Goal: Transaction & Acquisition: Purchase product/service

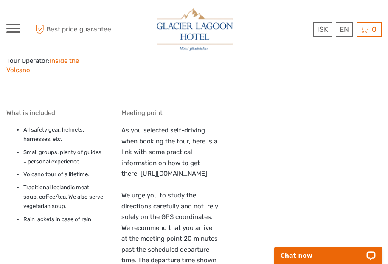
click at [10, 29] on span at bounding box center [13, 29] width 14 height 2
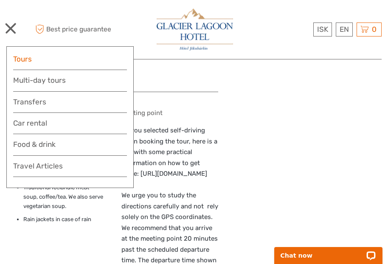
click at [31, 62] on link "Tours" at bounding box center [70, 59] width 114 height 12
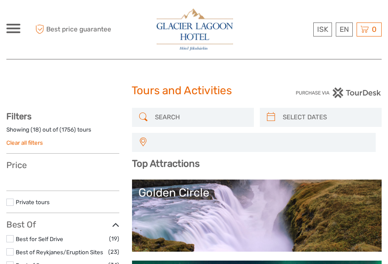
select select
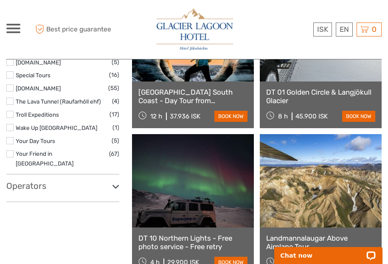
scroll to position [1480, 0]
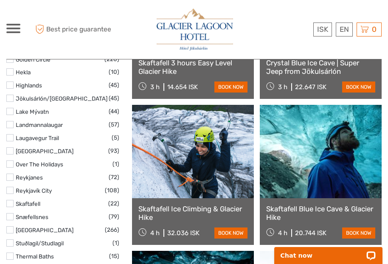
scroll to position [490, 0]
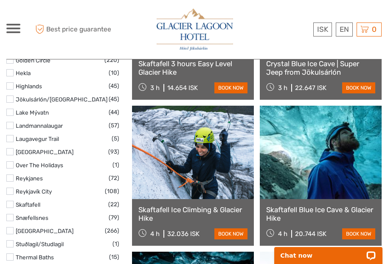
click at [175, 165] on link at bounding box center [193, 152] width 122 height 93
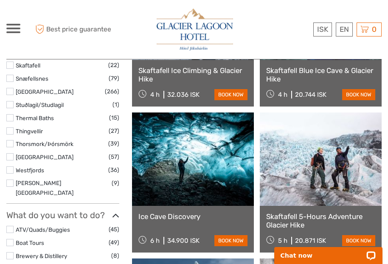
scroll to position [632, 0]
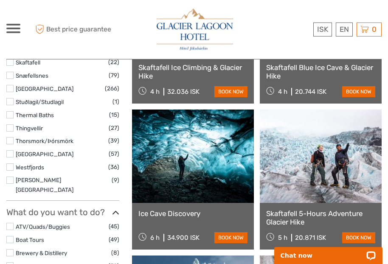
click at [328, 143] on link at bounding box center [321, 155] width 122 height 93
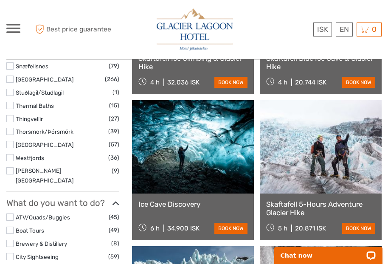
scroll to position [643, 0]
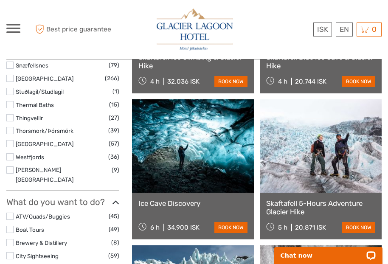
click at [316, 180] on link at bounding box center [321, 145] width 122 height 93
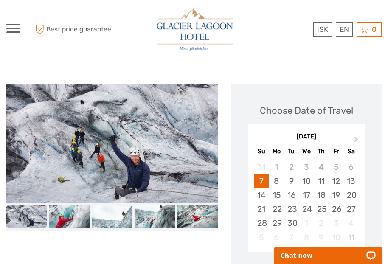
click at [157, 157] on img at bounding box center [112, 143] width 212 height 119
click at [182, 160] on img at bounding box center [112, 143] width 212 height 119
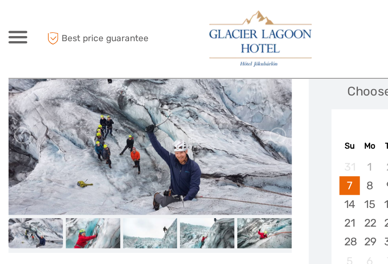
scroll to position [100, 0]
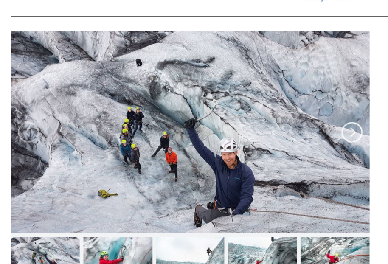
click at [207, 121] on link at bounding box center [207, 128] width 14 height 14
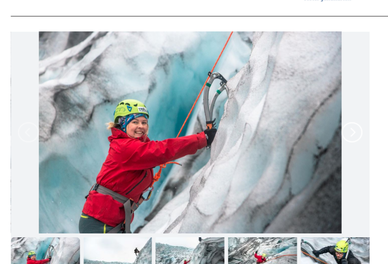
click at [207, 121] on link at bounding box center [207, 128] width 14 height 14
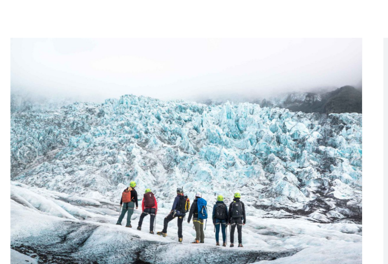
scroll to position [63, 0]
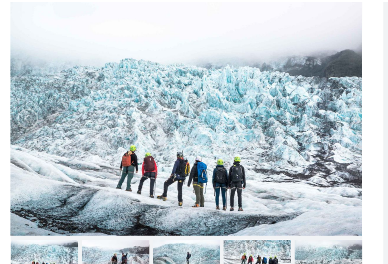
click at [207, 105] on img at bounding box center [112, 175] width 212 height 141
click at [206, 105] on img at bounding box center [112, 175] width 212 height 141
click at [209, 169] on link at bounding box center [207, 176] width 14 height 14
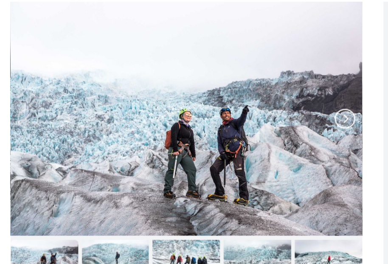
click at [210, 169] on link at bounding box center [207, 176] width 14 height 14
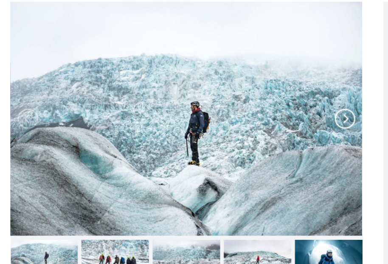
click at [210, 169] on link at bounding box center [207, 176] width 14 height 14
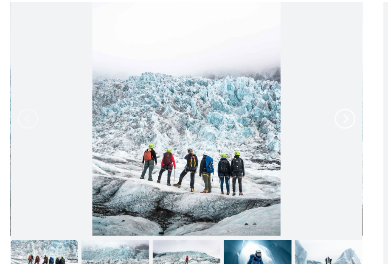
click at [210, 169] on link at bounding box center [207, 176] width 14 height 14
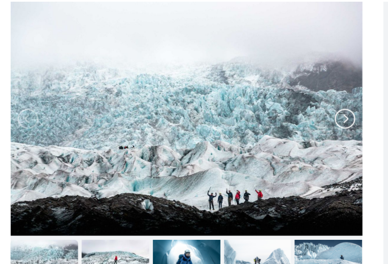
click at [210, 169] on link at bounding box center [207, 176] width 14 height 14
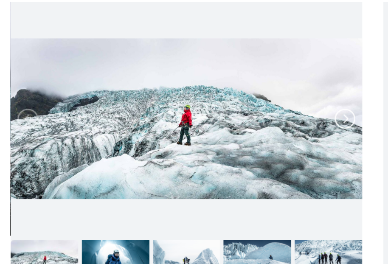
click at [210, 169] on link at bounding box center [207, 176] width 14 height 14
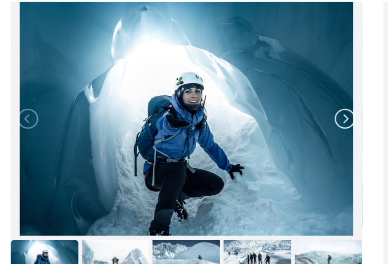
click at [210, 169] on link at bounding box center [207, 176] width 14 height 14
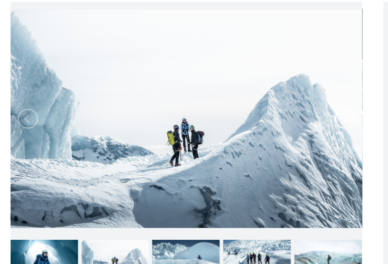
click at [210, 169] on link at bounding box center [207, 176] width 14 height 14
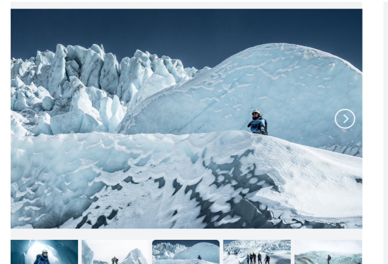
click at [210, 169] on link at bounding box center [207, 176] width 14 height 14
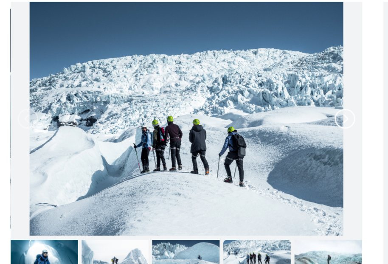
click at [208, 169] on link at bounding box center [207, 176] width 14 height 14
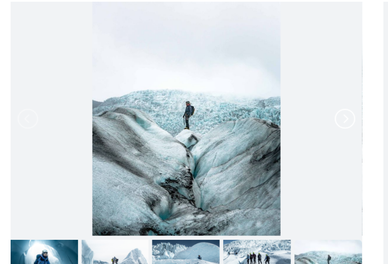
click at [208, 169] on link at bounding box center [207, 176] width 14 height 14
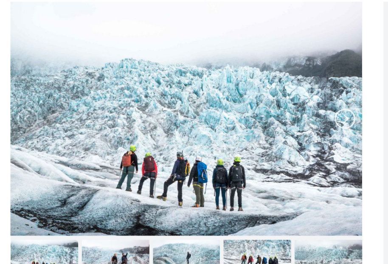
click at [208, 169] on link at bounding box center [207, 176] width 14 height 14
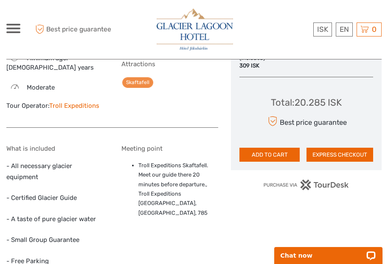
scroll to position [590, 0]
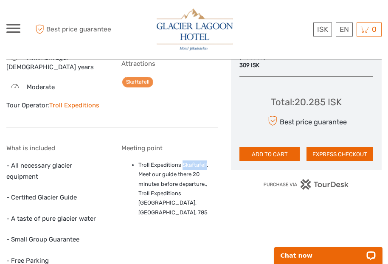
drag, startPoint x: 206, startPoint y: 150, endPoint x: 182, endPoint y: 151, distance: 23.8
click at [182, 160] on li "Troll Expeditions Skaftafell. Meet our guide there 20 minutes before departure.…" at bounding box center [178, 188] width 80 height 57
copy li "Skaftafell"
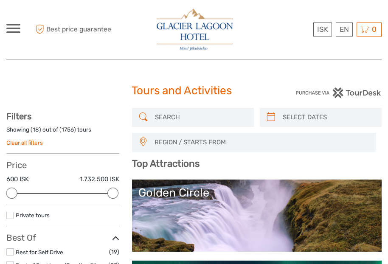
select select
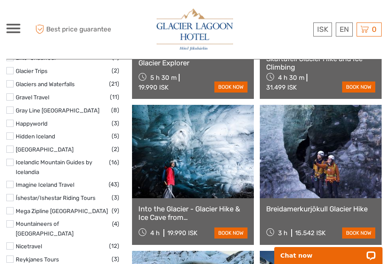
scroll to position [1215, 0]
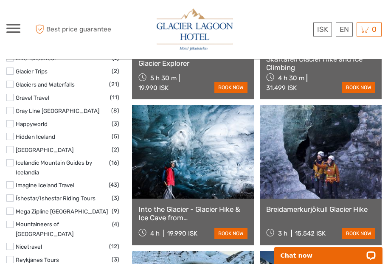
click at [328, 205] on link "Breidamerkurjökull Glacier Hike" at bounding box center [320, 209] width 109 height 8
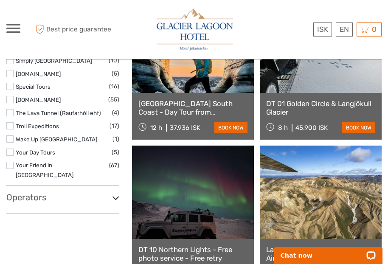
scroll to position [1474, 0]
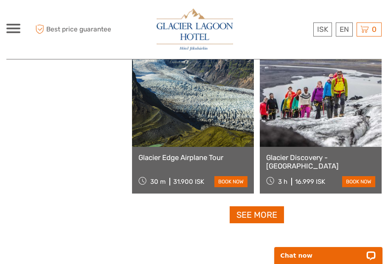
scroll to position [2632, 0]
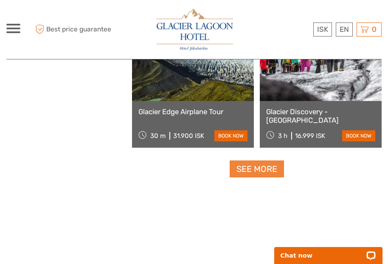
click at [250, 163] on link "See more" at bounding box center [257, 168] width 54 height 17
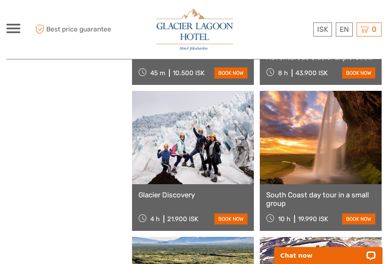
scroll to position [2843, 0]
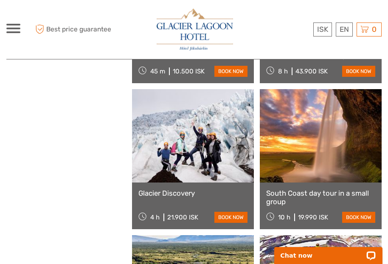
click at [189, 154] on link at bounding box center [193, 135] width 122 height 93
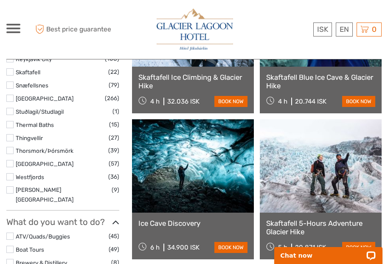
scroll to position [630, 0]
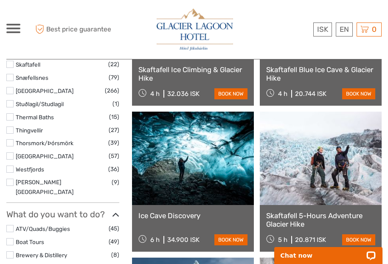
click at [309, 173] on link at bounding box center [321, 158] width 122 height 93
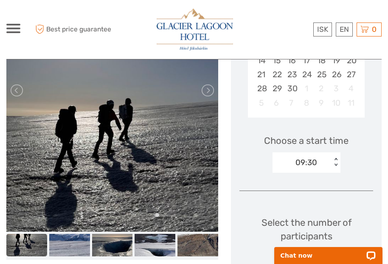
scroll to position [225, 0]
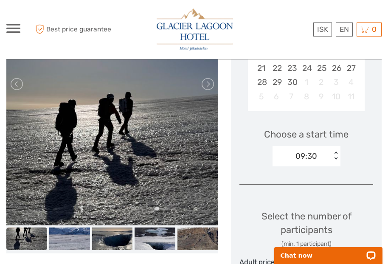
click at [212, 91] on img at bounding box center [112, 84] width 212 height 282
click at [209, 84] on link at bounding box center [207, 84] width 14 height 14
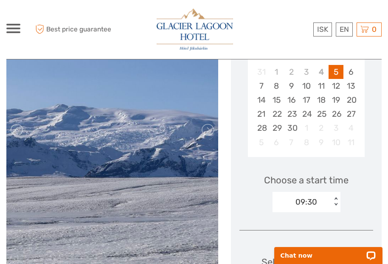
scroll to position [179, 0]
click at [210, 133] on link at bounding box center [207, 131] width 14 height 14
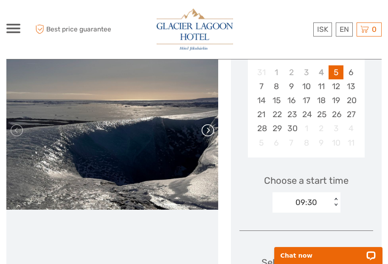
click at [210, 133] on link at bounding box center [207, 131] width 14 height 14
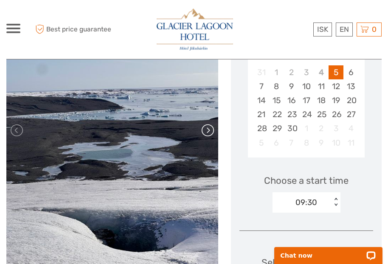
click at [210, 133] on link at bounding box center [207, 131] width 14 height 14
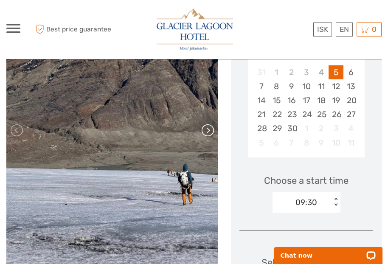
click at [212, 129] on link at bounding box center [207, 131] width 14 height 14
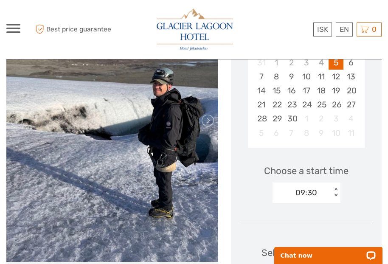
scroll to position [192, 0]
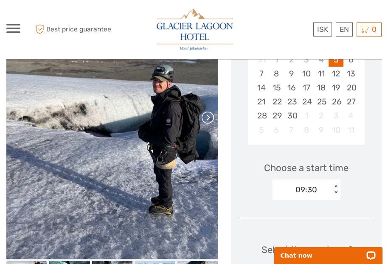
click at [207, 119] on link at bounding box center [207, 118] width 14 height 14
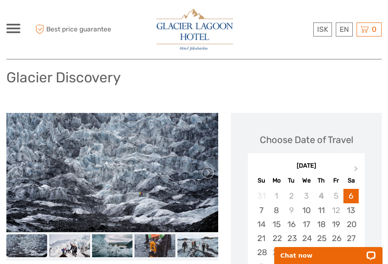
scroll to position [82, 0]
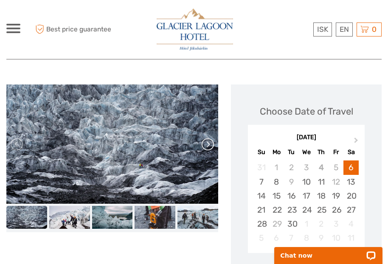
click at [208, 143] on link at bounding box center [207, 145] width 14 height 14
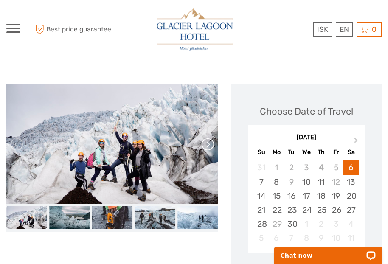
click at [208, 143] on link at bounding box center [207, 145] width 14 height 14
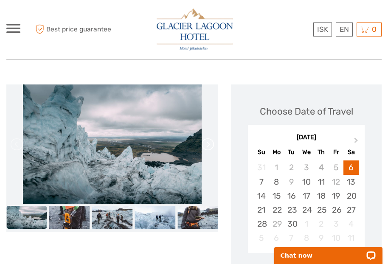
click at [208, 143] on link at bounding box center [207, 145] width 14 height 14
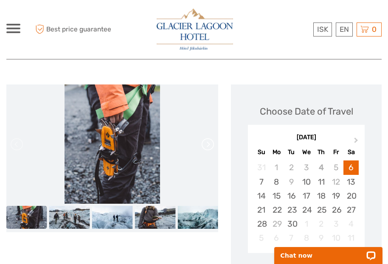
click at [208, 143] on link at bounding box center [207, 145] width 14 height 14
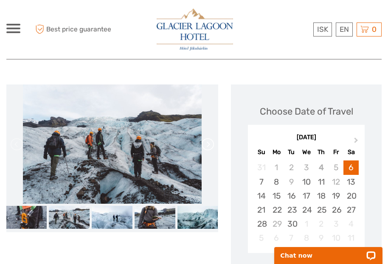
click at [208, 143] on link at bounding box center [207, 145] width 14 height 14
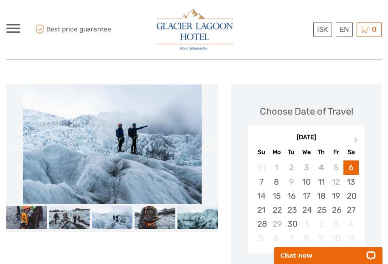
click at [208, 143] on link at bounding box center [207, 145] width 14 height 14
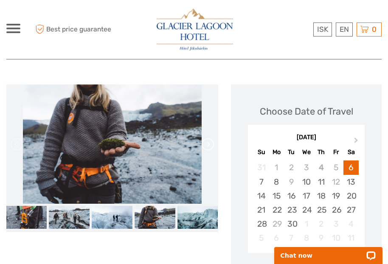
click at [208, 143] on link at bounding box center [207, 145] width 14 height 14
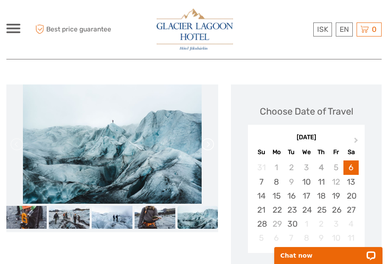
click at [208, 143] on link at bounding box center [207, 145] width 14 height 14
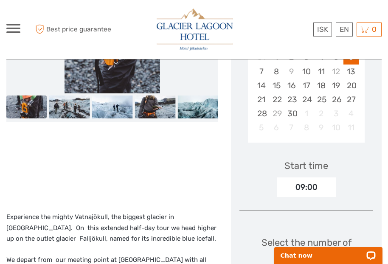
scroll to position [198, 0]
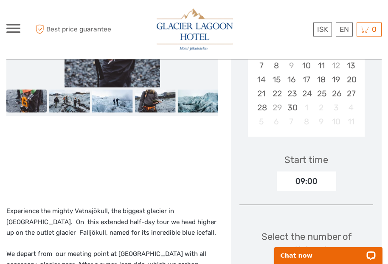
click at [324, 180] on div "09:00" at bounding box center [306, 181] width 59 height 20
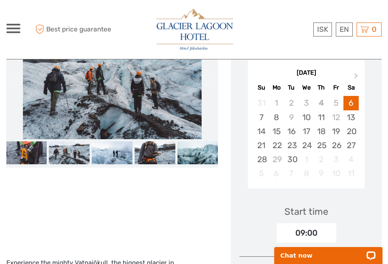
scroll to position [104, 0]
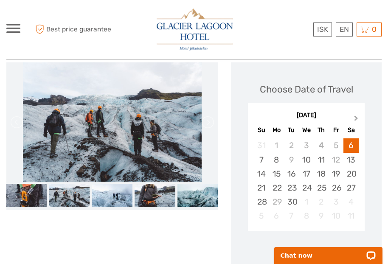
click at [352, 120] on button "Next Month" at bounding box center [357, 120] width 14 height 14
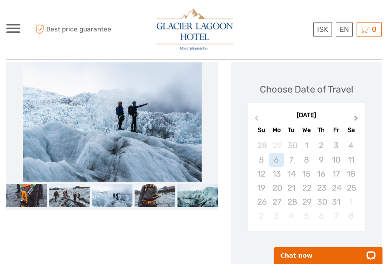
click at [356, 118] on span "Next Month" at bounding box center [356, 120] width 0 height 12
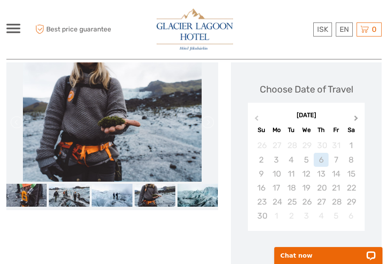
click at [356, 118] on span "Next Month" at bounding box center [356, 120] width 0 height 12
click at [303, 162] on div "10" at bounding box center [306, 160] width 15 height 14
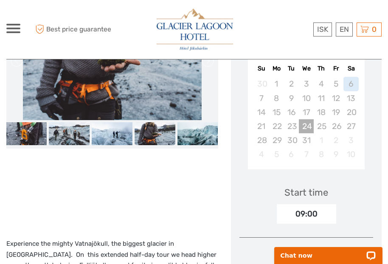
scroll to position [165, 0]
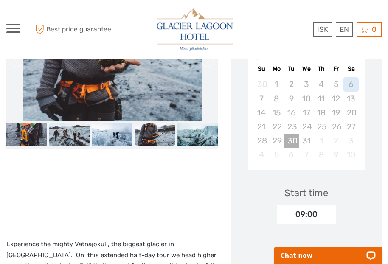
click at [291, 138] on div "30" at bounding box center [291, 141] width 15 height 14
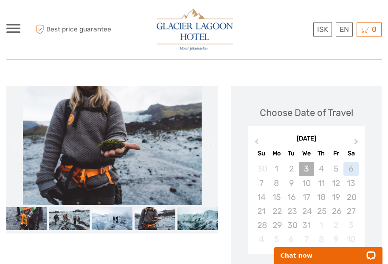
scroll to position [59, 0]
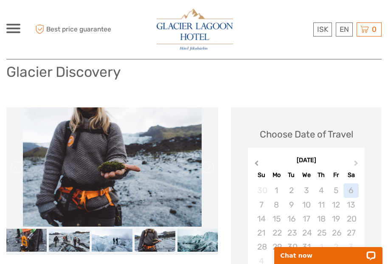
click at [256, 163] on span "Previous Month" at bounding box center [256, 165] width 0 height 12
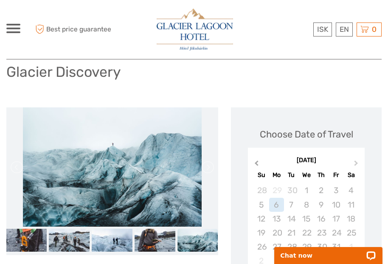
click at [256, 163] on span "Previous Month" at bounding box center [256, 165] width 0 height 12
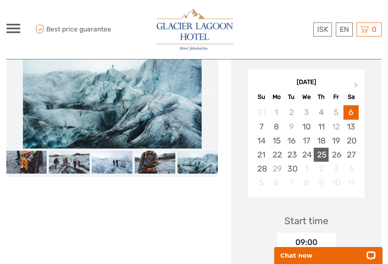
scroll to position [140, 0]
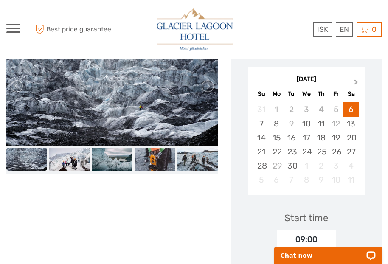
click at [356, 82] on span "Next Month" at bounding box center [356, 84] width 0 height 12
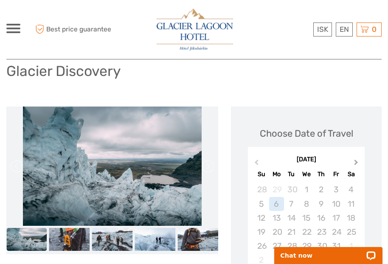
scroll to position [59, 0]
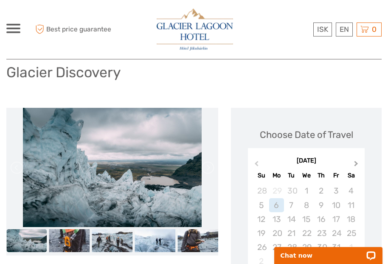
click at [356, 165] on button "Next Month" at bounding box center [357, 166] width 14 height 14
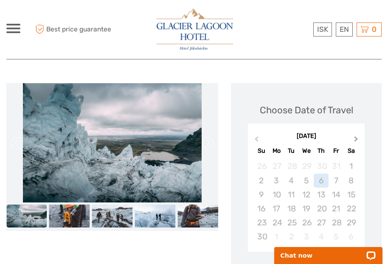
scroll to position [84, 0]
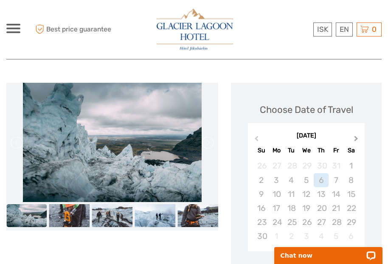
click at [357, 134] on button "Next Month" at bounding box center [357, 141] width 14 height 14
click at [356, 135] on button "Next Month" at bounding box center [357, 141] width 14 height 14
click at [356, 134] on button "Next Month" at bounding box center [357, 141] width 14 height 14
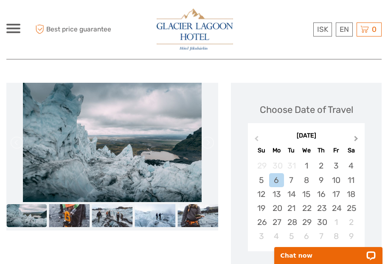
click at [356, 134] on button "Next Month" at bounding box center [357, 141] width 14 height 14
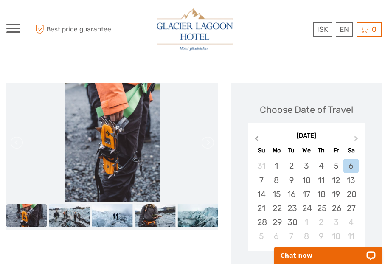
click at [256, 135] on button "Previous Month" at bounding box center [256, 141] width 14 height 14
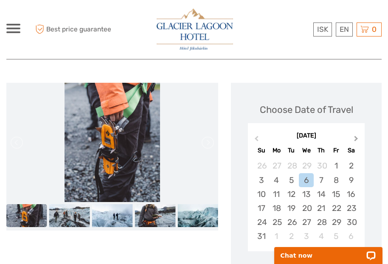
click at [356, 136] on span "Next Month" at bounding box center [356, 140] width 0 height 12
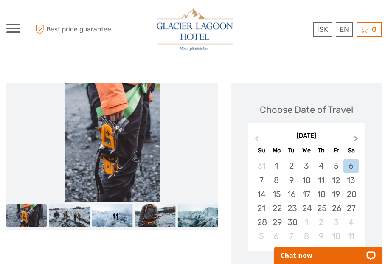
click at [356, 136] on span "Next Month" at bounding box center [356, 140] width 0 height 12
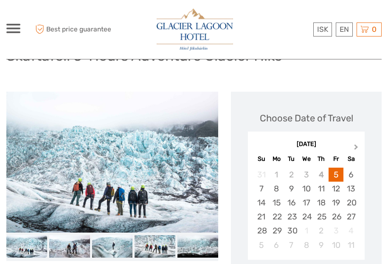
scroll to position [77, 0]
click at [356, 147] on span "Next Month" at bounding box center [356, 149] width 0 height 12
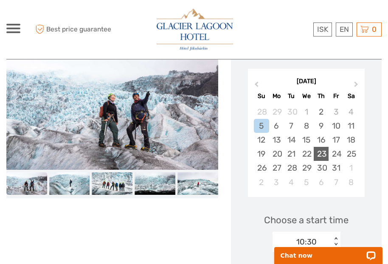
scroll to position [141, 0]
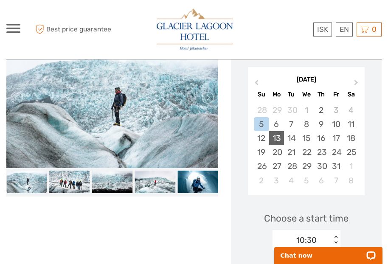
click at [279, 135] on div "13" at bounding box center [276, 138] width 15 height 14
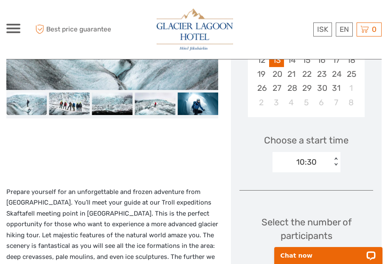
scroll to position [222, 0]
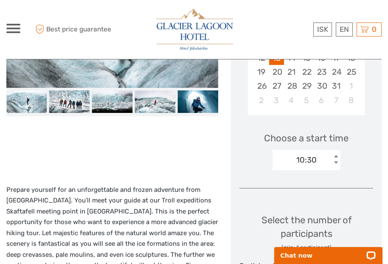
click at [334, 161] on div "< >" at bounding box center [335, 159] width 7 height 9
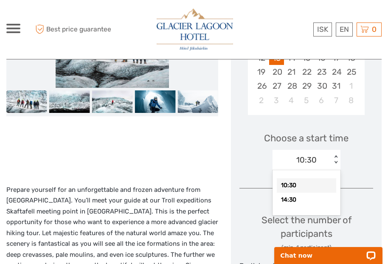
click at [334, 161] on div "< >" at bounding box center [335, 159] width 7 height 9
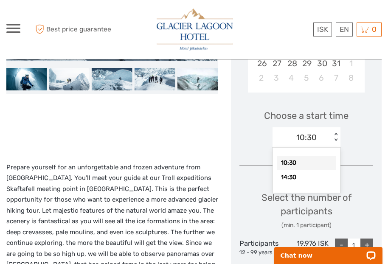
scroll to position [246, 0]
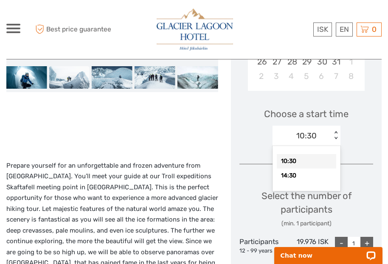
click at [153, 184] on p "Prepare yourself for an unforgettable and frozen adventure from [GEOGRAPHIC_DAT…" at bounding box center [112, 230] width 212 height 141
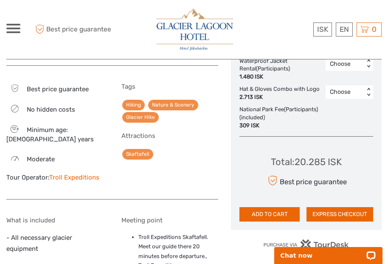
scroll to position [520, 0]
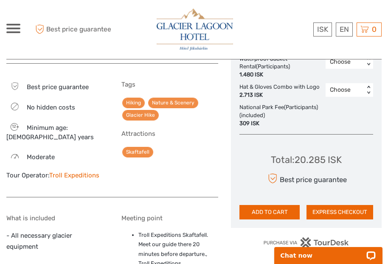
drag, startPoint x: 109, startPoint y: 159, endPoint x: 50, endPoint y: 162, distance: 59.5
click at [50, 162] on div "Best price guarantee No hidden costs 12 Minimum age: [DEMOGRAPHIC_DATA] years M…" at bounding box center [112, 134] width 212 height 125
copy div "Troll Expeditions"
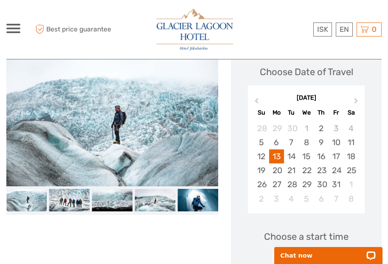
scroll to position [124, 0]
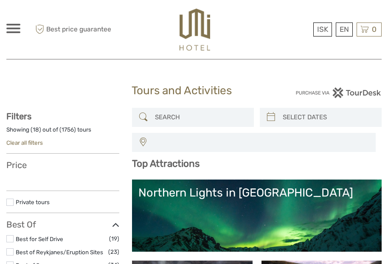
select select
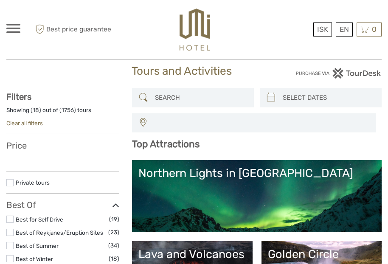
scroll to position [47, 0]
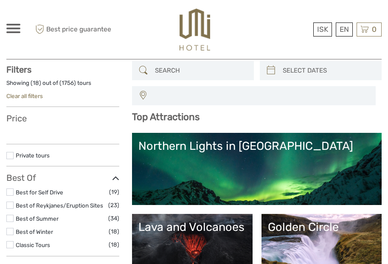
select select
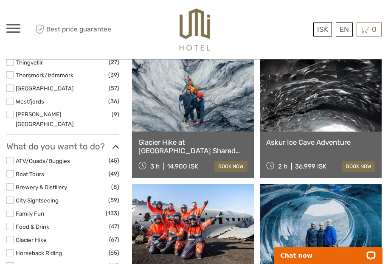
scroll to position [710, 0]
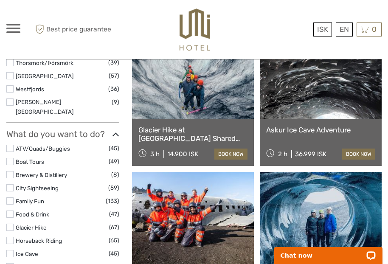
click at [212, 172] on link at bounding box center [193, 218] width 122 height 93
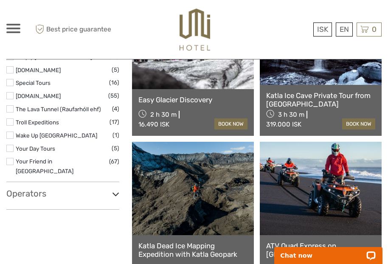
scroll to position [1468, 0]
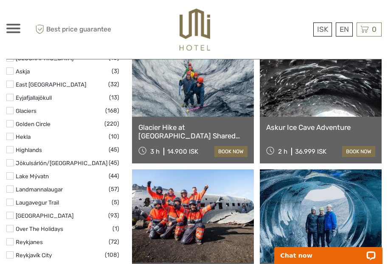
scroll to position [426, 0]
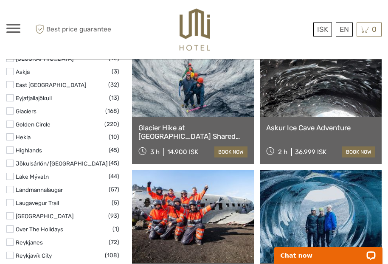
click at [308, 105] on link at bounding box center [321, 70] width 122 height 93
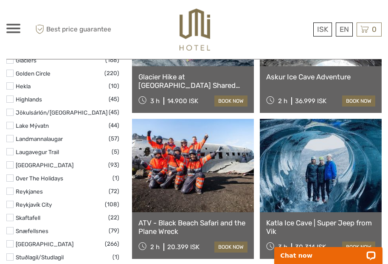
scroll to position [503, 0]
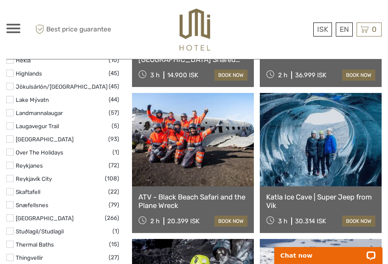
click at [318, 149] on link at bounding box center [321, 139] width 122 height 93
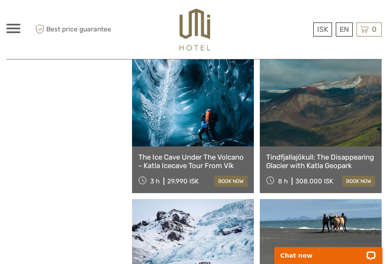
scroll to position [2442, 0]
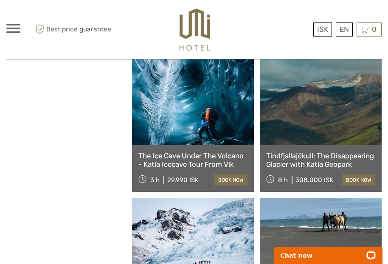
click at [209, 125] on link at bounding box center [193, 98] width 122 height 93
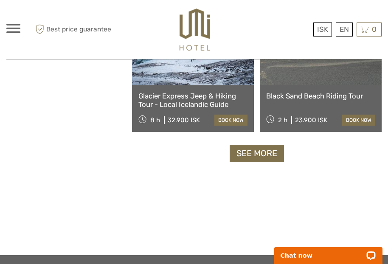
click at [190, 158] on div "See more" at bounding box center [257, 153] width 250 height 17
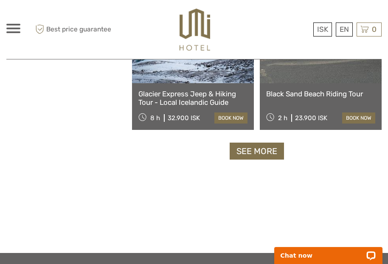
scroll to position [2660, 0]
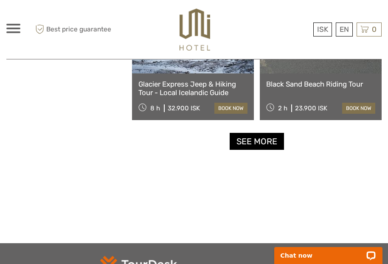
click at [262, 137] on link "See more" at bounding box center [257, 141] width 54 height 17
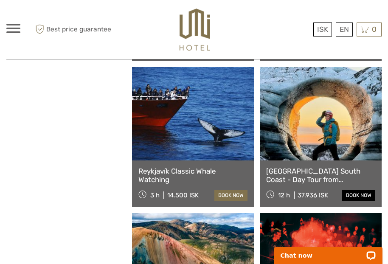
scroll to position [3013, 0]
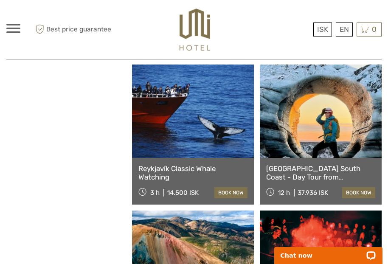
click at [328, 123] on link at bounding box center [321, 111] width 122 height 93
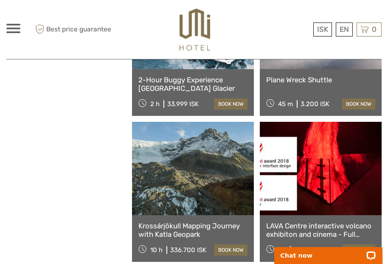
scroll to position [1933, 0]
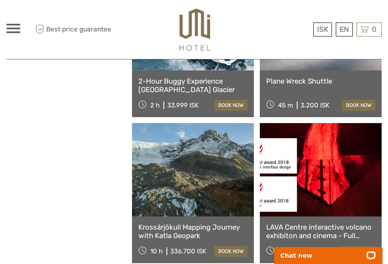
click at [309, 84] on link "Plane Wreck Shuttle" at bounding box center [320, 81] width 109 height 8
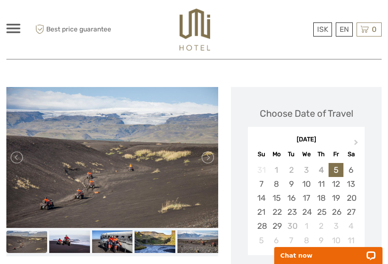
scroll to position [81, 0]
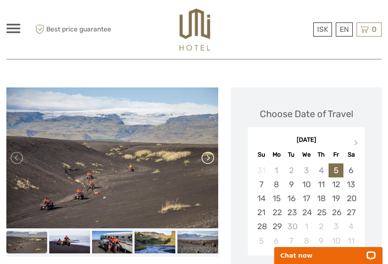
click at [207, 157] on link at bounding box center [207, 158] width 14 height 14
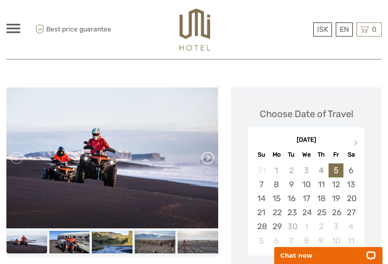
click at [207, 157] on link at bounding box center [207, 158] width 14 height 14
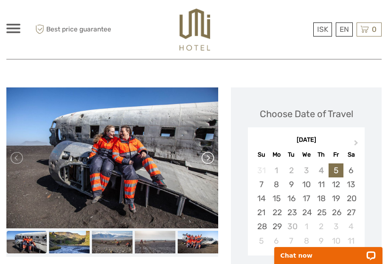
click at [207, 157] on link at bounding box center [207, 158] width 14 height 14
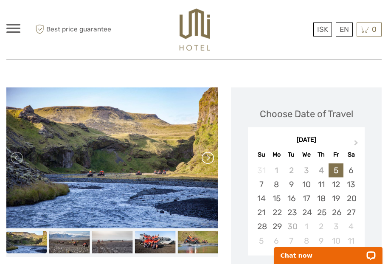
click at [207, 157] on link at bounding box center [207, 158] width 14 height 14
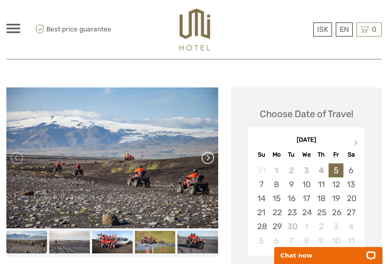
click at [207, 157] on link at bounding box center [207, 158] width 14 height 14
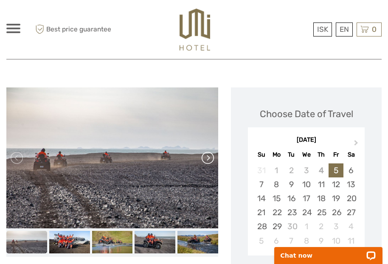
click at [207, 157] on link at bounding box center [207, 158] width 14 height 14
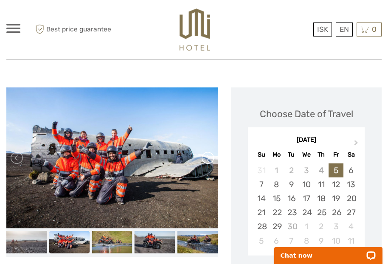
click at [207, 157] on link at bounding box center [207, 158] width 14 height 14
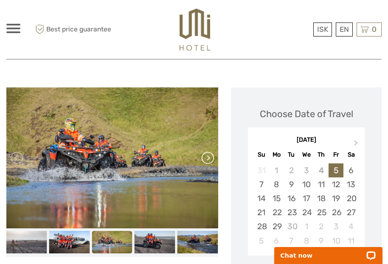
click at [207, 157] on link at bounding box center [207, 158] width 14 height 14
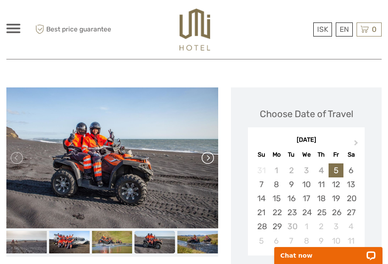
click at [207, 157] on link at bounding box center [207, 158] width 14 height 14
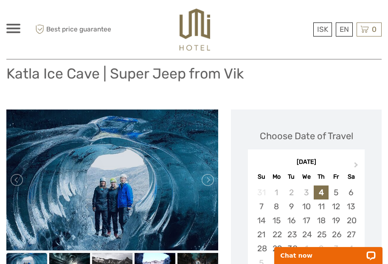
scroll to position [53, 0]
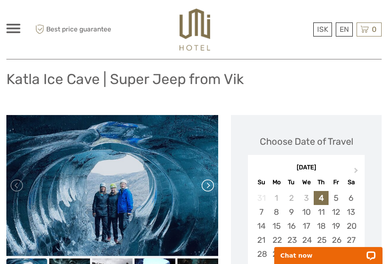
click at [210, 187] on link at bounding box center [207, 186] width 14 height 14
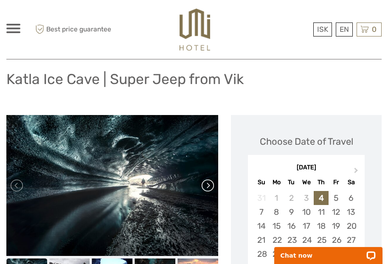
click at [210, 187] on link at bounding box center [207, 186] width 14 height 14
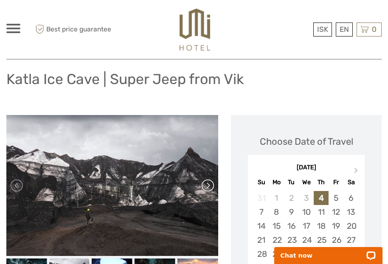
click at [210, 187] on link at bounding box center [207, 186] width 14 height 14
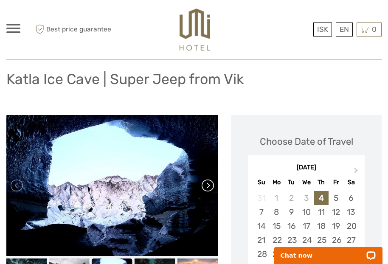
click at [210, 187] on link at bounding box center [207, 186] width 14 height 14
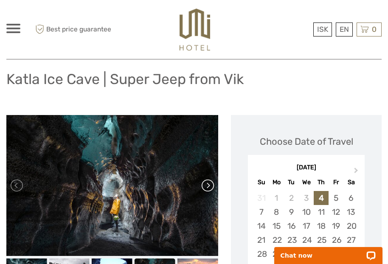
click at [210, 187] on link at bounding box center [207, 186] width 14 height 14
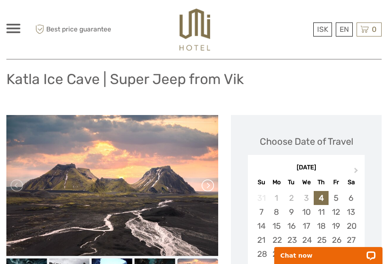
click at [210, 187] on link at bounding box center [207, 186] width 14 height 14
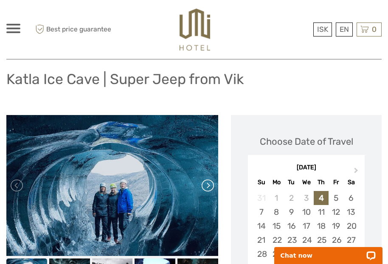
click at [210, 187] on link at bounding box center [207, 186] width 14 height 14
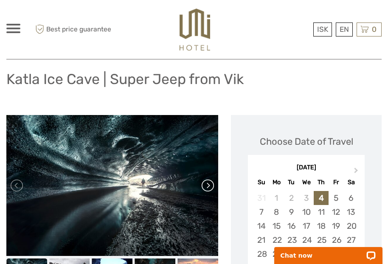
click at [210, 187] on link at bounding box center [207, 186] width 14 height 14
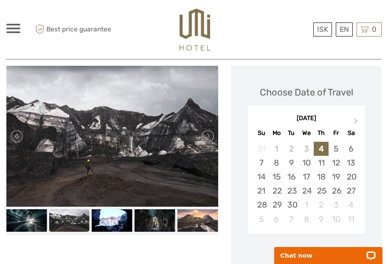
scroll to position [103, 0]
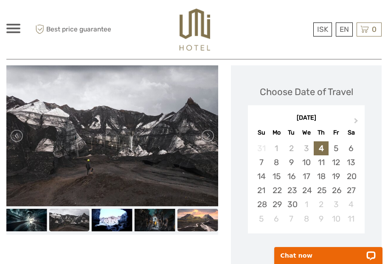
click at [204, 222] on img at bounding box center [197, 220] width 41 height 23
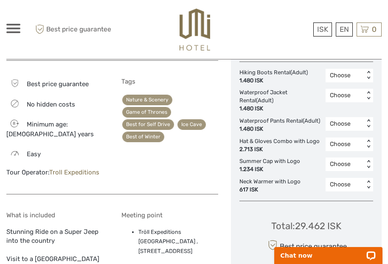
scroll to position [446, 0]
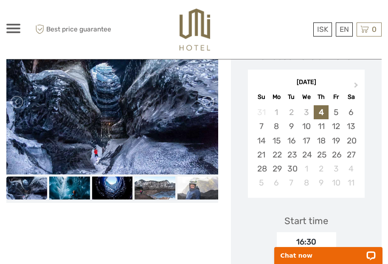
scroll to position [156, 0]
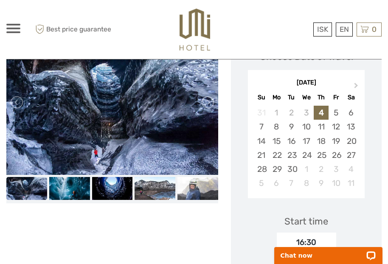
click at [144, 126] on img at bounding box center [112, 102] width 212 height 145
click at [207, 107] on link at bounding box center [207, 102] width 14 height 14
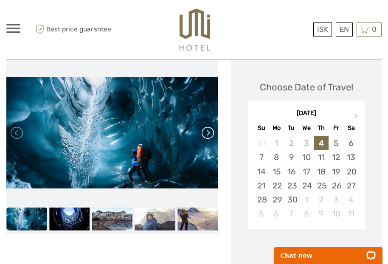
scroll to position [120, 0]
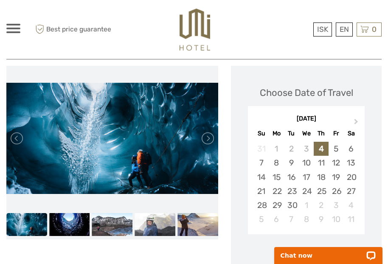
click at [207, 107] on img at bounding box center [112, 138] width 212 height 111
click at [209, 141] on link at bounding box center [207, 139] width 14 height 14
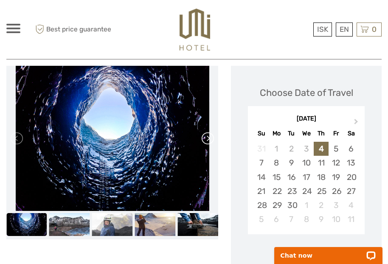
click at [209, 141] on link at bounding box center [207, 139] width 14 height 14
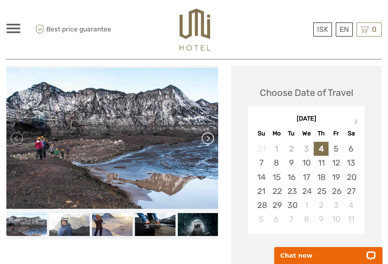
click at [209, 141] on link at bounding box center [207, 139] width 14 height 14
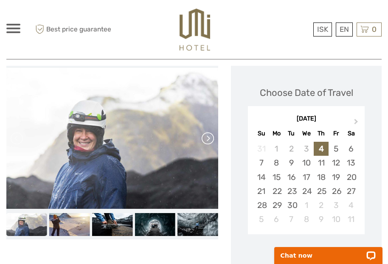
click at [208, 143] on link at bounding box center [207, 139] width 14 height 14
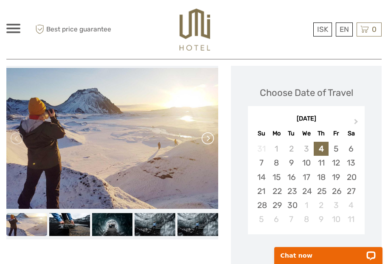
click at [208, 143] on link at bounding box center [207, 139] width 14 height 14
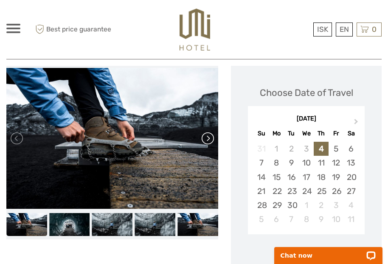
click at [208, 143] on link at bounding box center [207, 139] width 14 height 14
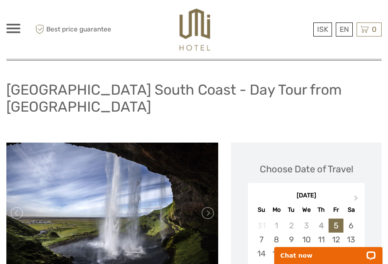
scroll to position [55, 0]
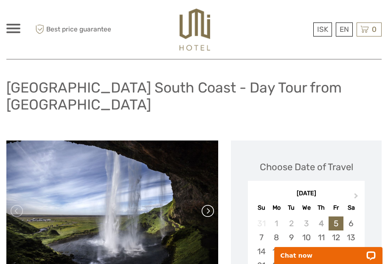
click at [208, 204] on link at bounding box center [207, 211] width 14 height 14
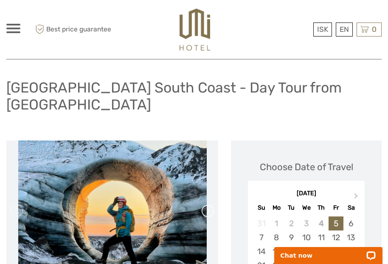
click at [208, 204] on link at bounding box center [207, 211] width 14 height 14
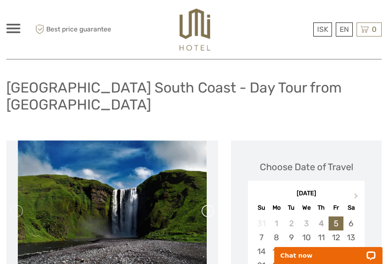
click at [208, 204] on link at bounding box center [207, 211] width 14 height 14
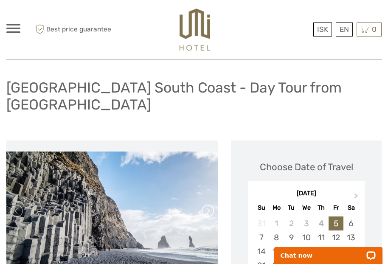
click at [208, 204] on link at bounding box center [207, 211] width 14 height 14
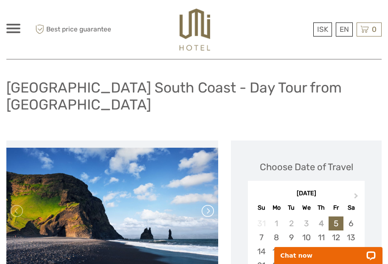
click at [206, 204] on link at bounding box center [207, 211] width 14 height 14
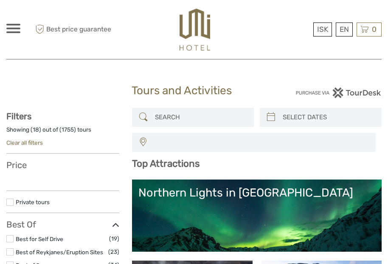
select select
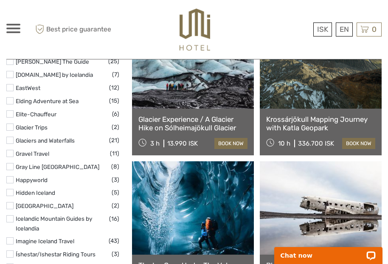
scroll to position [1160, 0]
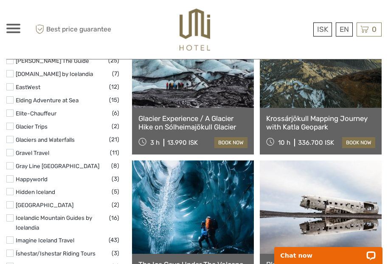
click at [320, 160] on link at bounding box center [321, 206] width 122 height 93
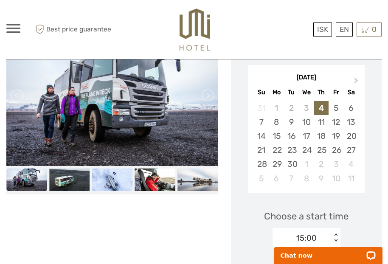
scroll to position [124, 0]
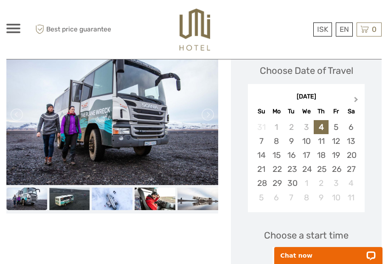
click at [356, 99] on span "Next Month" at bounding box center [356, 101] width 0 height 12
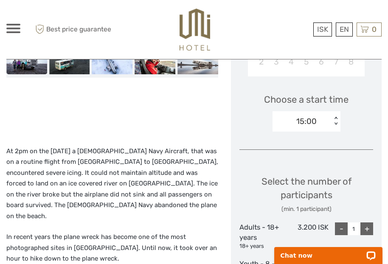
scroll to position [260, 0]
click at [336, 121] on div "< >" at bounding box center [335, 121] width 7 height 9
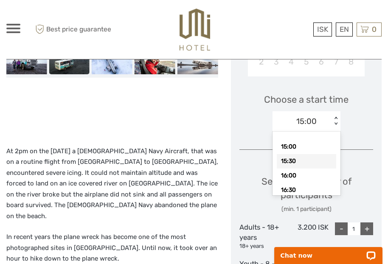
click at [356, 141] on div "Choose Date of Travel October 2025 Previous Month Next Month October 2025 Su Mo…" at bounding box center [306, 168] width 151 height 520
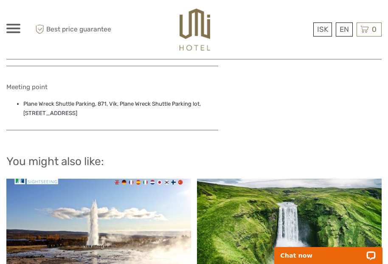
scroll to position [692, 0]
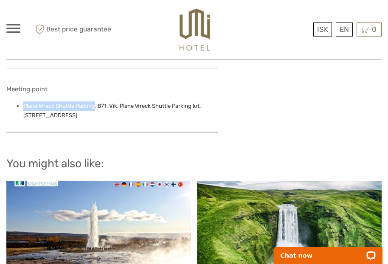
drag, startPoint x: 95, startPoint y: 90, endPoint x: 22, endPoint y: 93, distance: 73.0
click at [22, 101] on ul "Plane Wreck Shuttle Parking, 871, Vík, Plane Wreck Shuttle Parking lot, Ring Ro…" at bounding box center [112, 110] width 212 height 19
copy li "Plane Wreck Shuttle Parking"
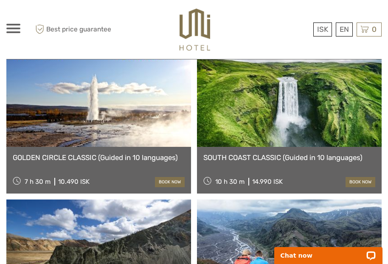
scroll to position [822, 0]
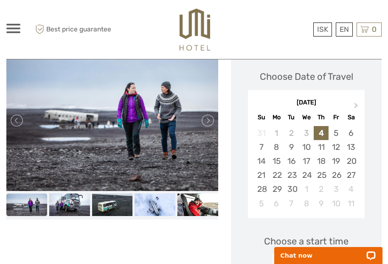
scroll to position [127, 0]
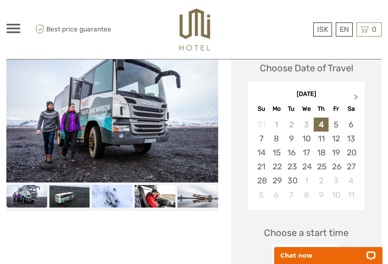
click at [357, 98] on button "Next Month" at bounding box center [357, 99] width 14 height 14
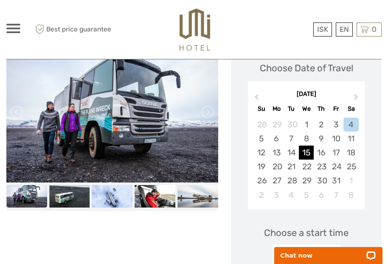
click at [305, 149] on div "15" at bounding box center [306, 153] width 15 height 14
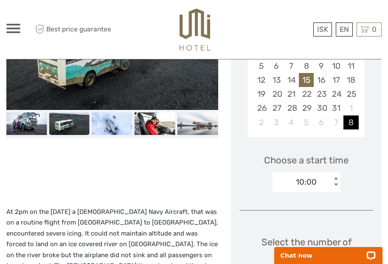
scroll to position [202, 0]
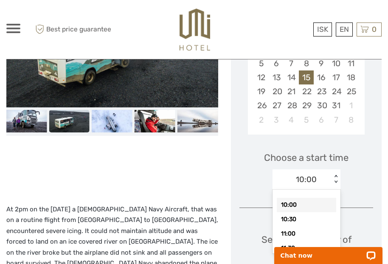
click at [334, 180] on div "< >" at bounding box center [335, 179] width 7 height 9
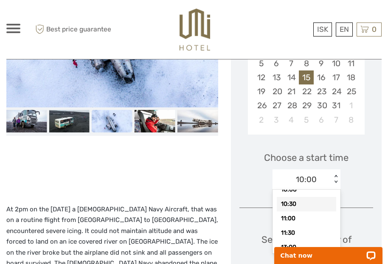
scroll to position [13, 0]
click at [304, 205] on div "10:30" at bounding box center [306, 206] width 59 height 14
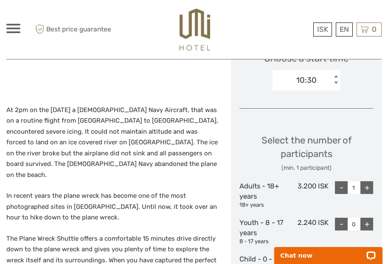
scroll to position [315, 0]
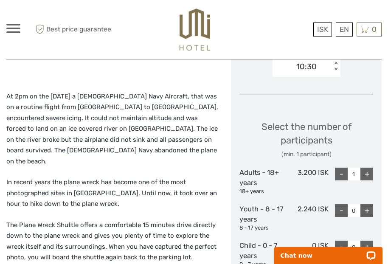
click at [367, 173] on div "+" at bounding box center [366, 174] width 13 height 13
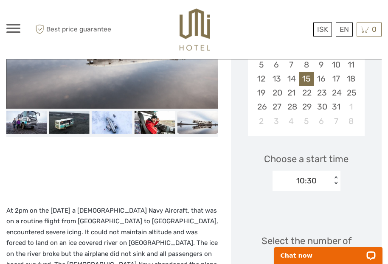
scroll to position [202, 0]
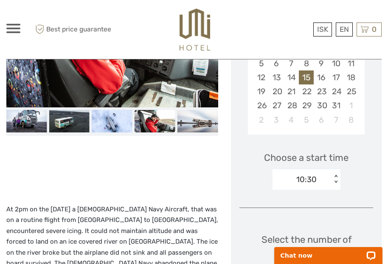
click at [334, 175] on div "< >" at bounding box center [335, 179] width 7 height 9
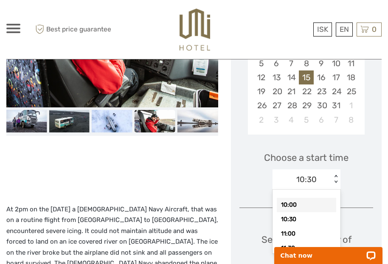
click at [306, 203] on div "10:00" at bounding box center [306, 205] width 59 height 14
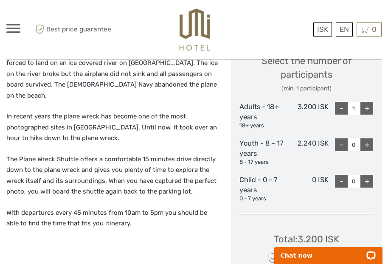
scroll to position [376, 0]
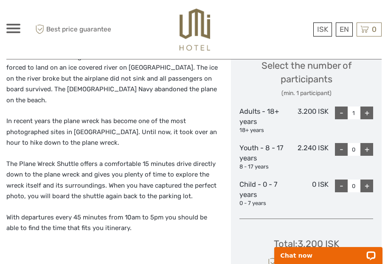
click at [364, 109] on div "+" at bounding box center [366, 113] width 13 height 13
type input "2"
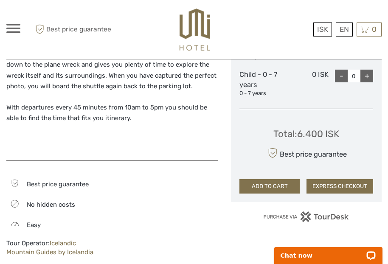
scroll to position [485, 0]
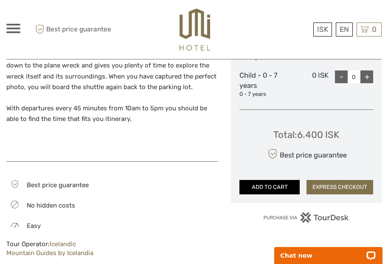
click at [281, 182] on button "ADD TO CART" at bounding box center [269, 187] width 60 height 14
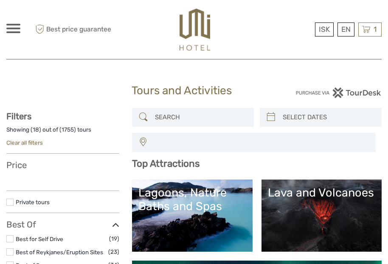
select select
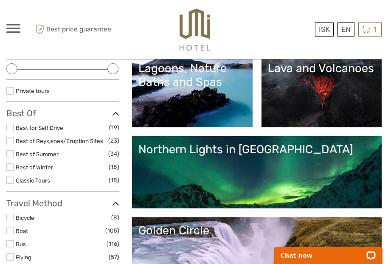
scroll to position [125, 0]
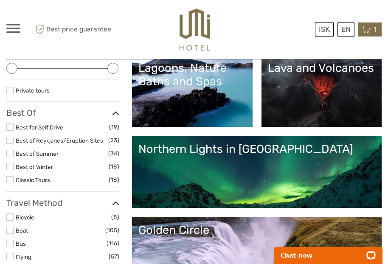
click at [368, 28] on icon at bounding box center [366, 29] width 8 height 11
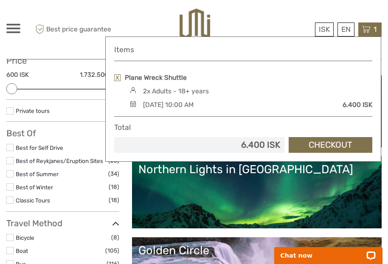
scroll to position [106, 0]
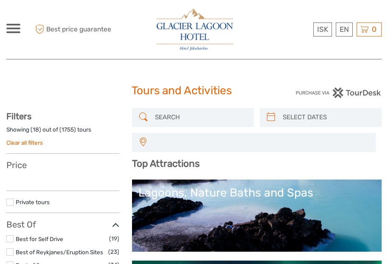
select select
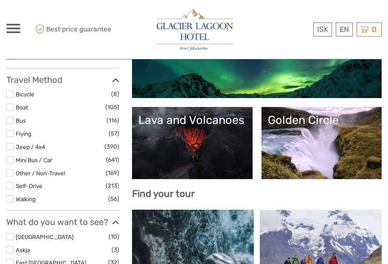
scroll to position [264, 0]
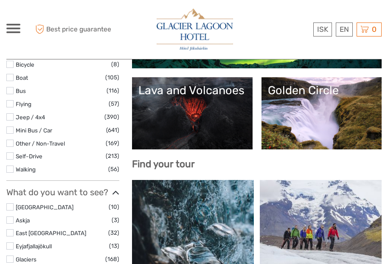
select select
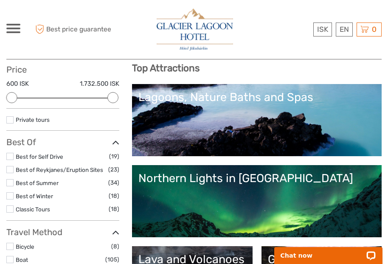
scroll to position [98, 0]
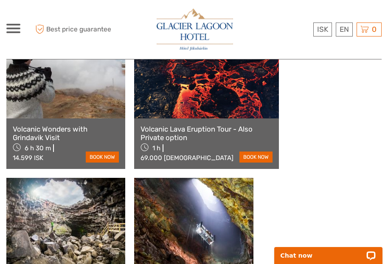
scroll to position [842, 0]
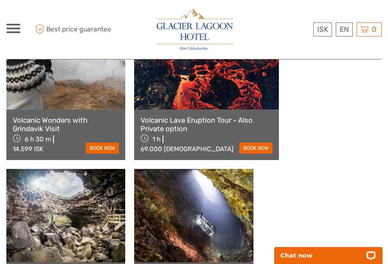
click at [134, 203] on link at bounding box center [193, 215] width 119 height 93
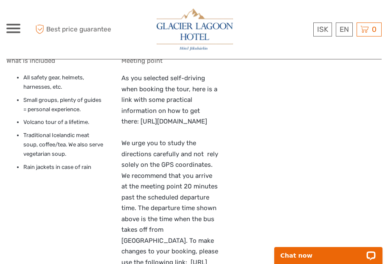
scroll to position [717, 0]
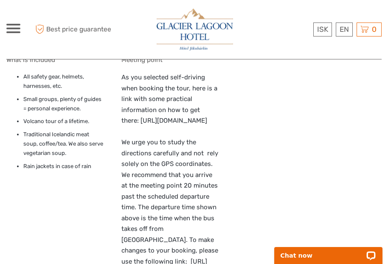
drag, startPoint x: 199, startPoint y: 162, endPoint x: 3, endPoint y: 163, distance: 196.1
copy p "[URL][DOMAIN_NAME]"
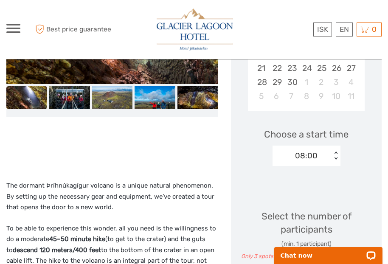
scroll to position [231, 0]
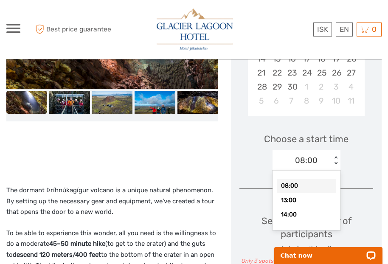
click at [335, 156] on div "< >" at bounding box center [335, 160] width 7 height 9
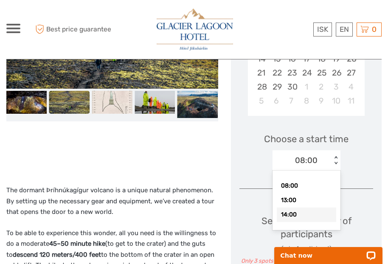
click at [295, 216] on div "14:00" at bounding box center [306, 215] width 59 height 14
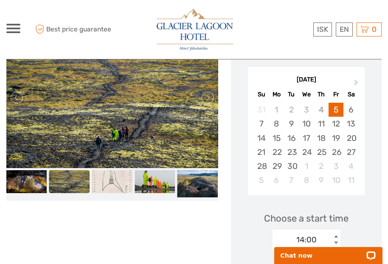
scroll to position [150, 0]
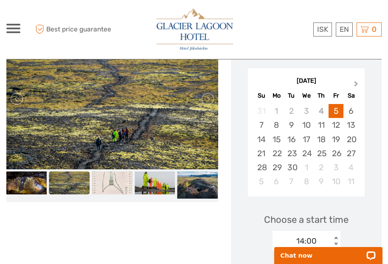
click at [356, 82] on span "Next Month" at bounding box center [356, 85] width 0 height 12
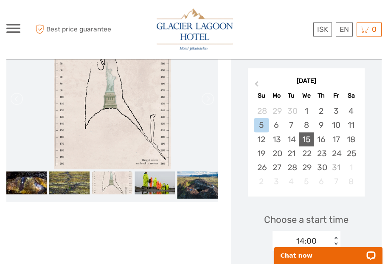
click at [308, 136] on div "15" at bounding box center [306, 139] width 15 height 14
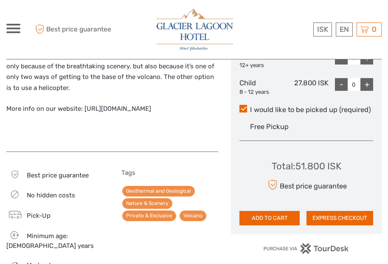
scroll to position [461, 0]
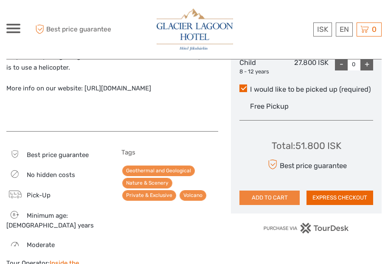
click at [272, 196] on button "ADD TO CART" at bounding box center [269, 198] width 60 height 14
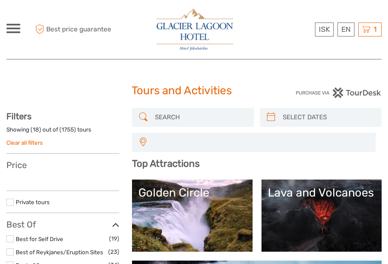
select select
click at [368, 25] on icon at bounding box center [366, 29] width 8 height 11
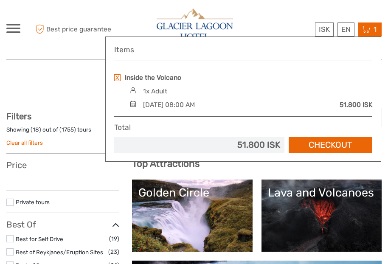
select select
